Goal: Transaction & Acquisition: Purchase product/service

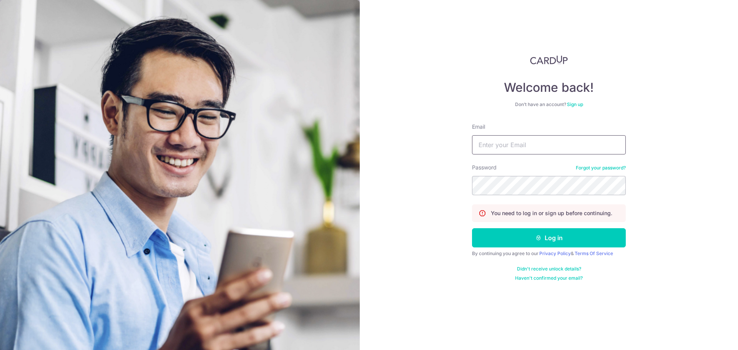
click at [501, 148] on input "Email" at bounding box center [549, 144] width 154 height 19
type input "[EMAIL_ADDRESS][DOMAIN_NAME]"
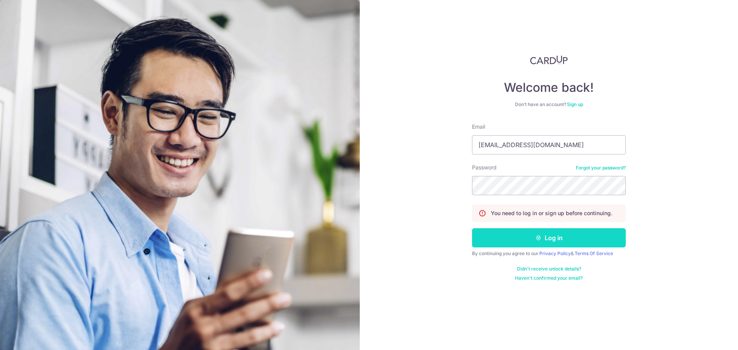
click at [521, 238] on button "Log in" at bounding box center [549, 237] width 154 height 19
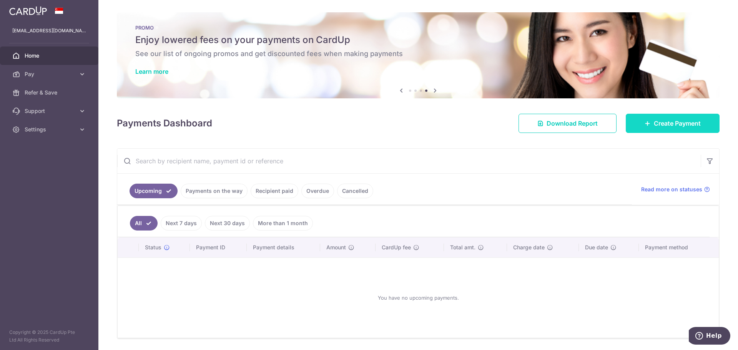
click at [677, 124] on span "Create Payment" at bounding box center [677, 123] width 47 height 9
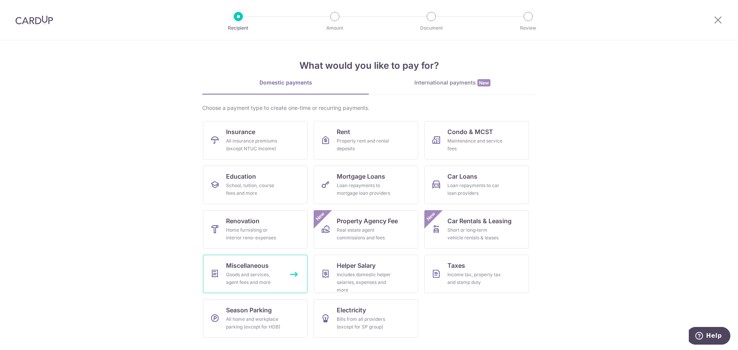
click at [267, 274] on div "Goods and services, agent fees and more" at bounding box center [253, 278] width 55 height 15
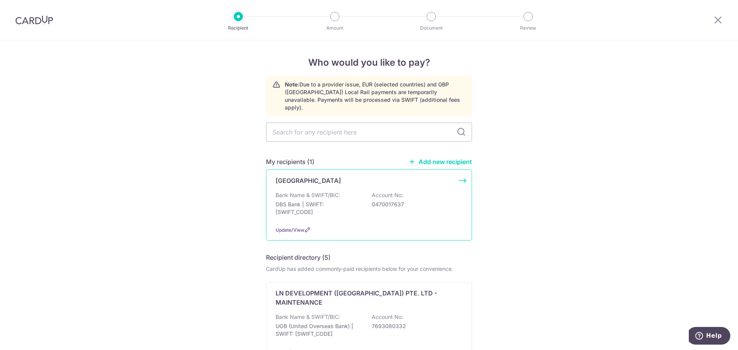
click at [462, 174] on div "Serangoon Gardens Country Club Bank Name & SWIFT/BIC: DBS Bank | SWIFT: DBSSSGS…" at bounding box center [369, 205] width 206 height 71
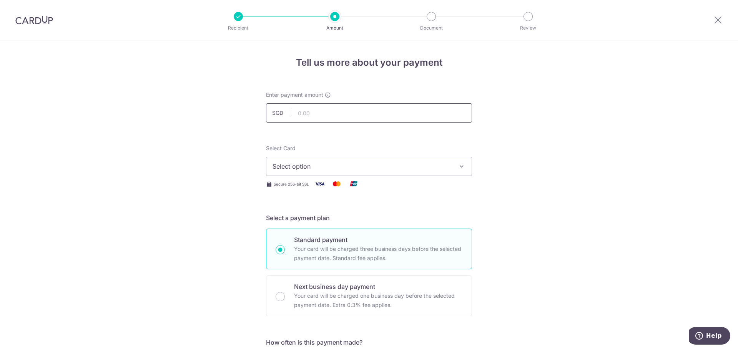
click at [313, 112] on input "text" at bounding box center [369, 112] width 206 height 19
type input "524.80"
click at [412, 159] on button "Select option" at bounding box center [369, 166] width 206 height 19
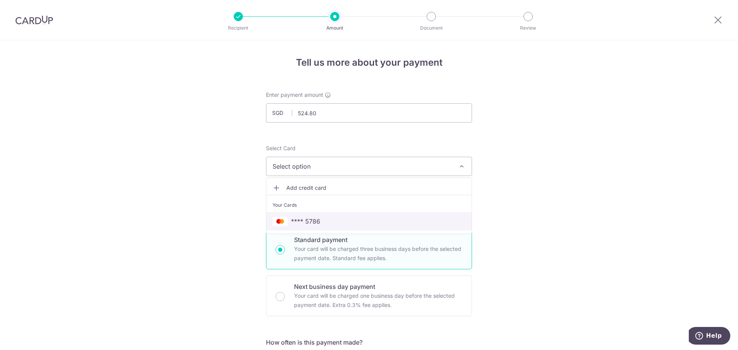
click at [338, 221] on span "**** 5786" at bounding box center [369, 221] width 193 height 9
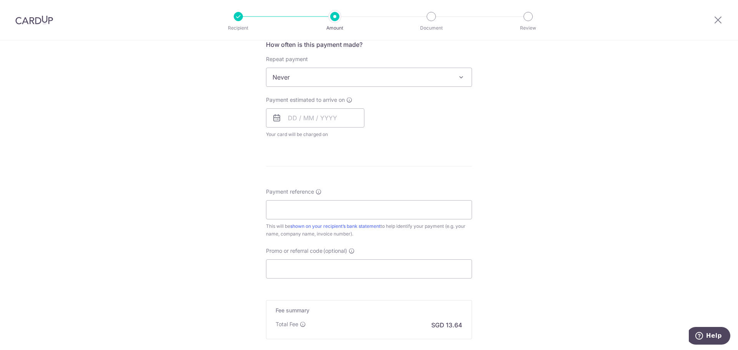
scroll to position [308, 0]
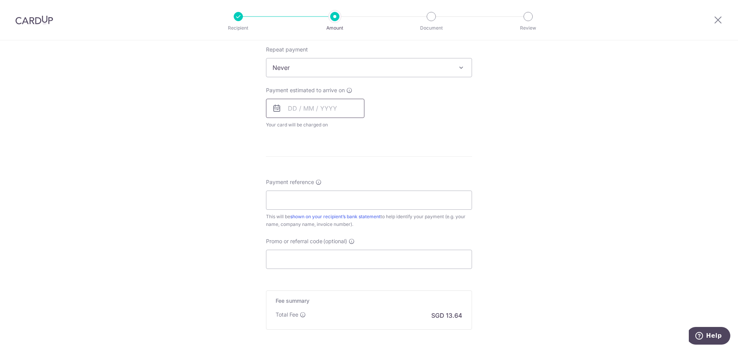
click at [287, 110] on input "text" at bounding box center [315, 108] width 98 height 19
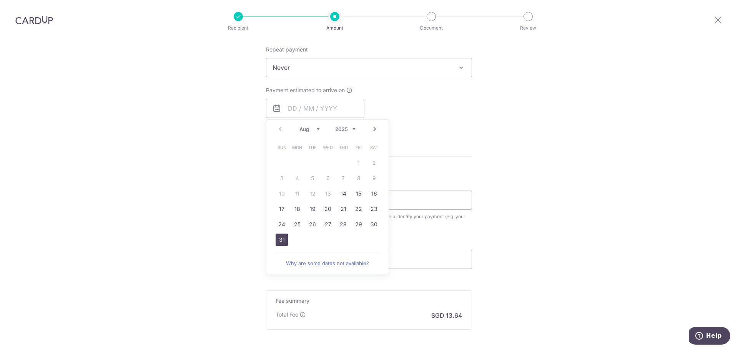
click at [276, 238] on link "31" at bounding box center [282, 240] width 12 height 12
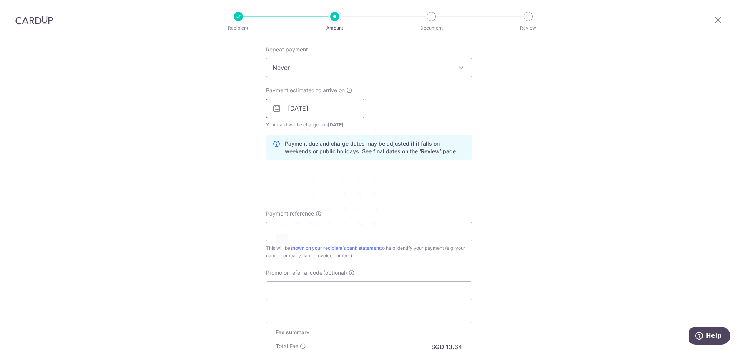
click at [292, 108] on input "31/08/2025" at bounding box center [315, 108] width 98 height 19
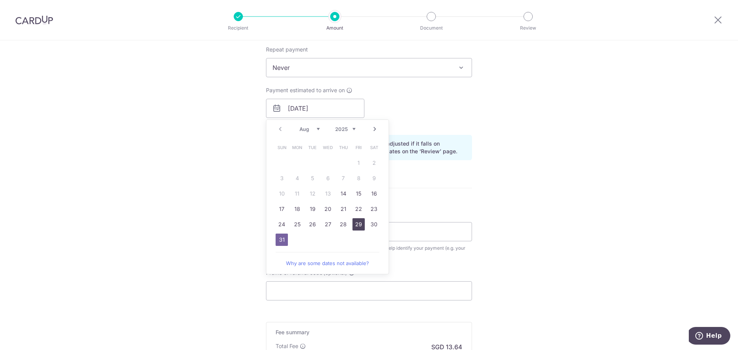
click at [353, 223] on link "29" at bounding box center [359, 224] width 12 height 12
type input "[DATE]"
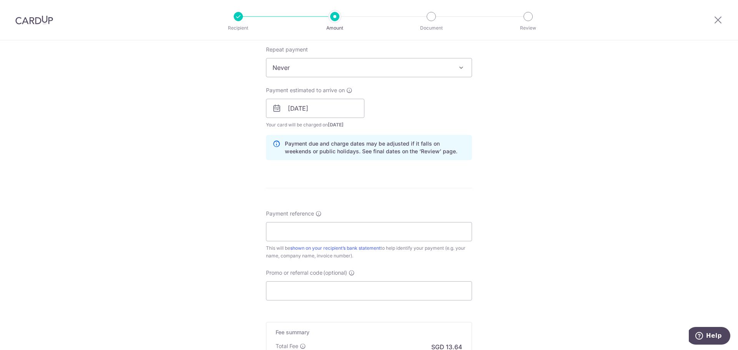
click at [171, 147] on div "Tell us more about your payment Enter payment amount SGD 524.80 524.80 Select C…" at bounding box center [369, 96] width 738 height 727
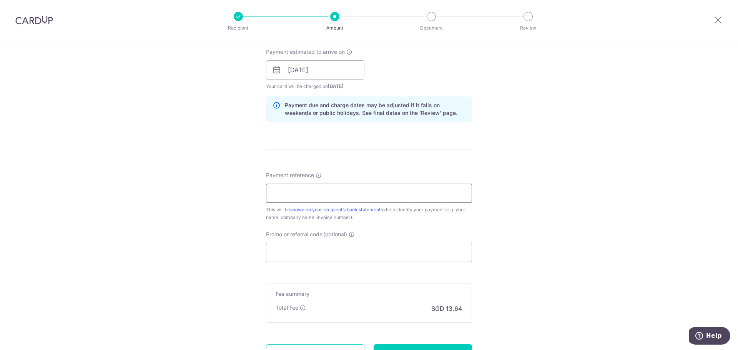
click at [310, 192] on input "Payment reference" at bounding box center [369, 193] width 206 height 19
click at [192, 189] on div "Tell us more about your payment Enter payment amount SGD 524.80 524.80 Select C…" at bounding box center [369, 57] width 738 height 727
click at [306, 195] on input "Payment reference" at bounding box center [369, 193] width 206 height 19
type input "C1126"
click at [298, 252] on input "Promo or referral code (optional)" at bounding box center [369, 252] width 206 height 19
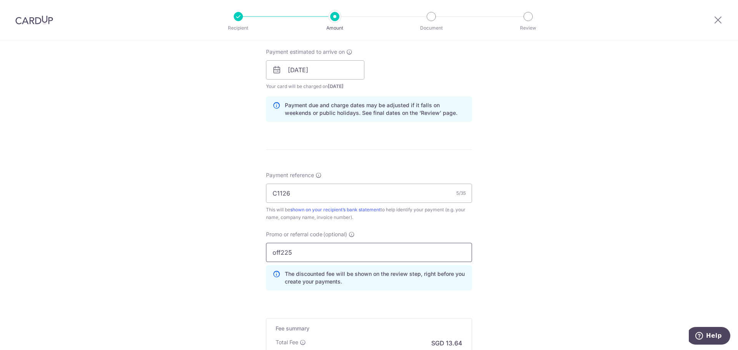
type input "off225"
click at [223, 213] on div "Tell us more about your payment Enter payment amount SGD 524.80 524.80 Select C…" at bounding box center [369, 75] width 738 height 762
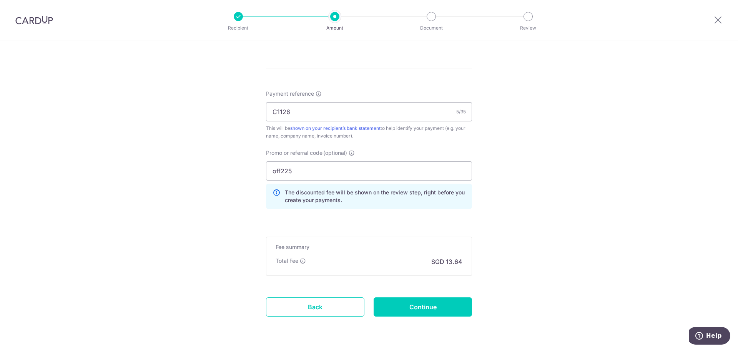
scroll to position [452, 0]
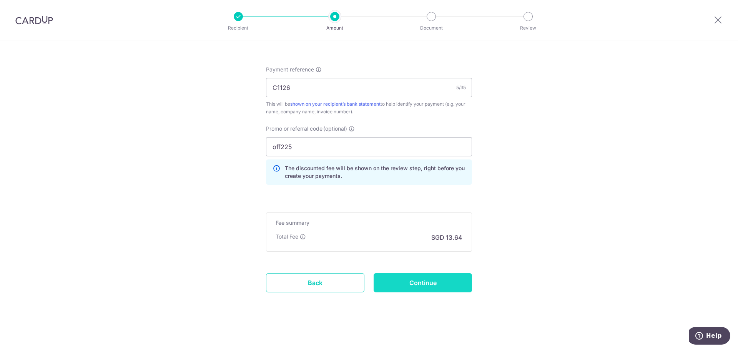
click at [431, 285] on input "Continue" at bounding box center [423, 282] width 98 height 19
type input "Create Schedule"
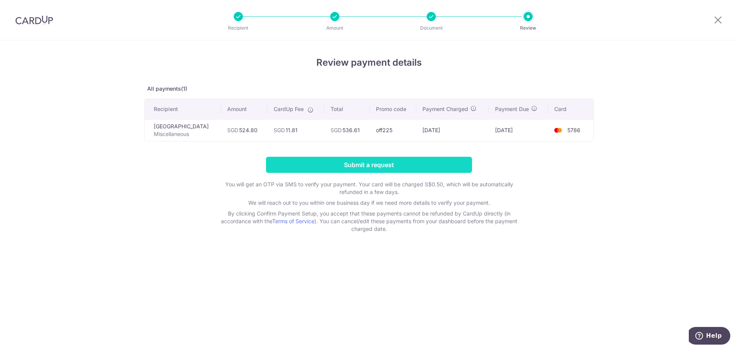
click at [403, 165] on input "Submit a request" at bounding box center [369, 165] width 206 height 16
